Goal: Information Seeking & Learning: Learn about a topic

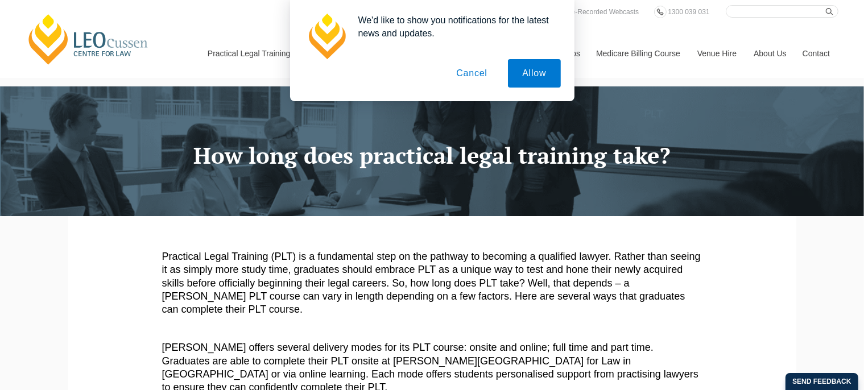
click at [483, 71] on button "Cancel" at bounding box center [472, 73] width 60 height 28
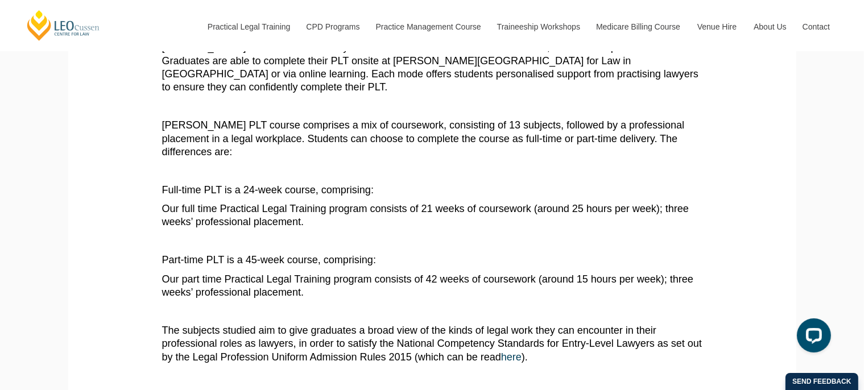
scroll to position [120, 0]
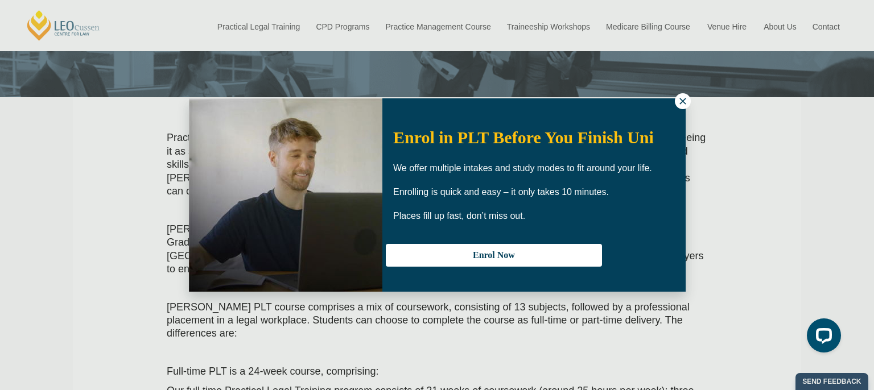
click at [685, 100] on icon at bounding box center [683, 101] width 10 height 10
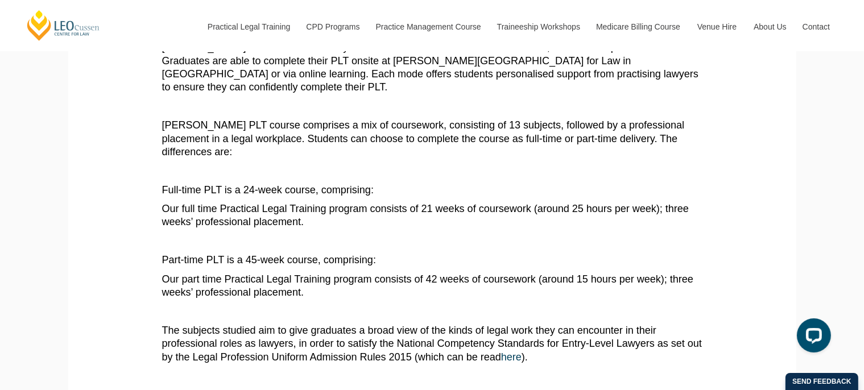
scroll to position [360, 0]
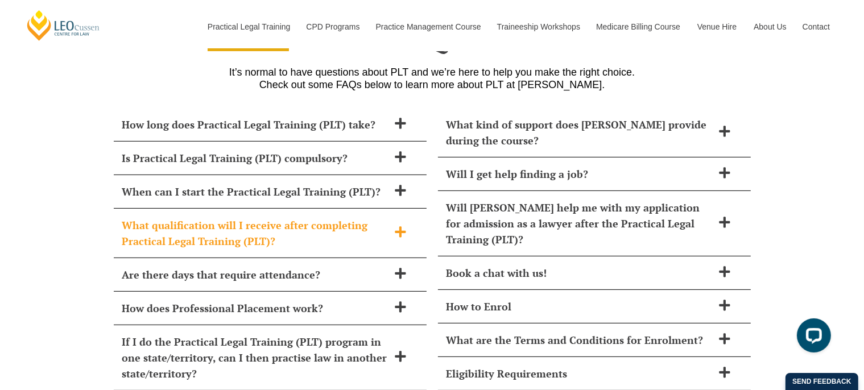
scroll to position [4573, 0]
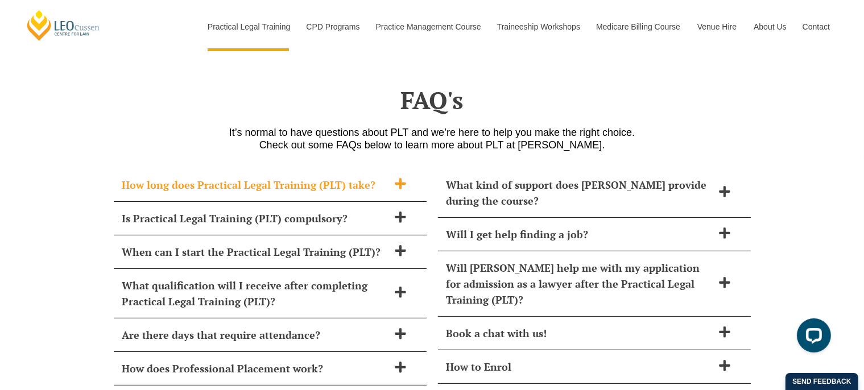
click at [368, 177] on h2 "How long does Practical Legal Training (PLT) take?" at bounding box center [255, 185] width 266 height 16
